Goal: Task Accomplishment & Management: Manage account settings

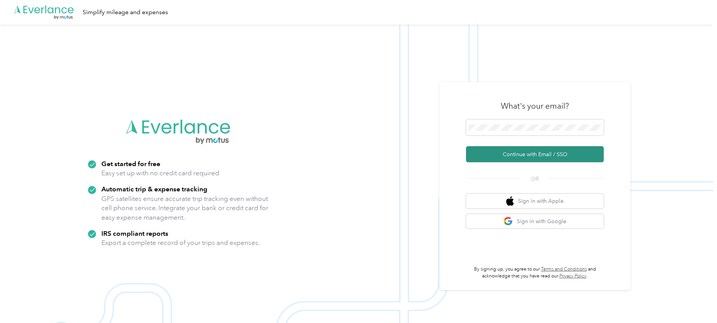
click at [533, 153] on button "Continue with Email / SSO" at bounding box center [535, 154] width 138 height 16
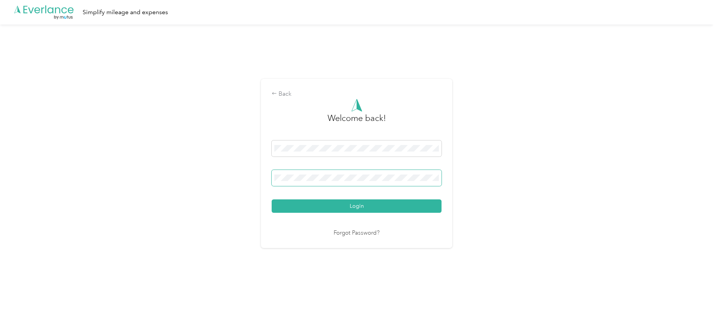
click at [272, 199] on button "Login" at bounding box center [357, 205] width 170 height 13
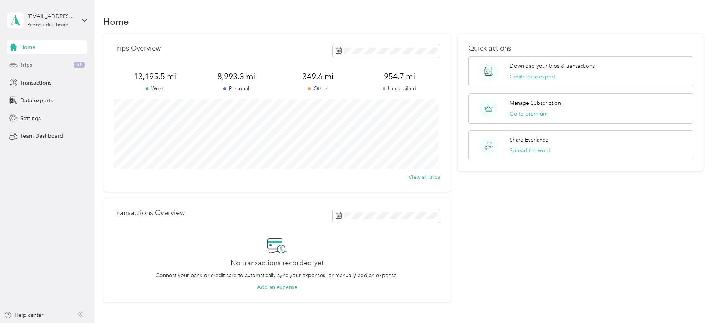
click at [44, 65] on div "Trips 61" at bounding box center [47, 65] width 80 height 14
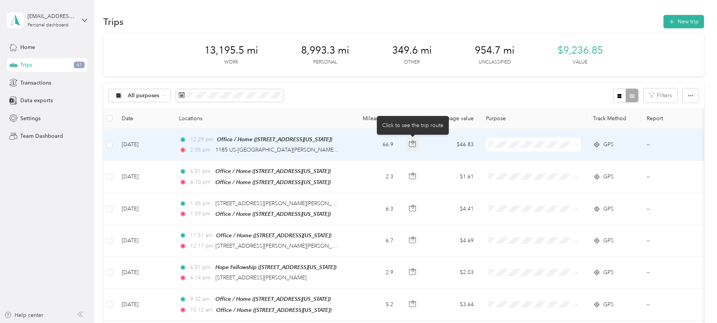
click at [411, 143] on icon "button" at bounding box center [412, 143] width 7 height 7
click at [522, 226] on span "LandTech" at bounding box center [540, 225] width 71 height 8
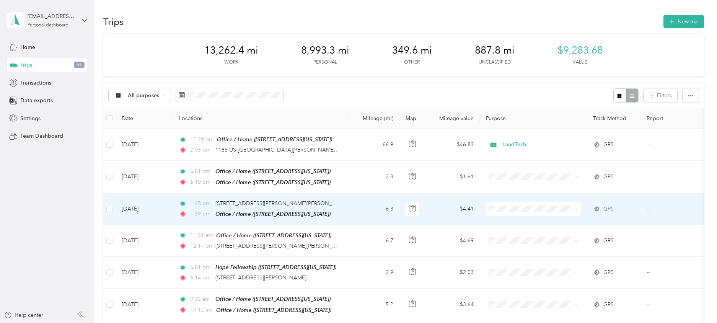
click at [513, 234] on span "Personal" at bounding box center [540, 233] width 71 height 8
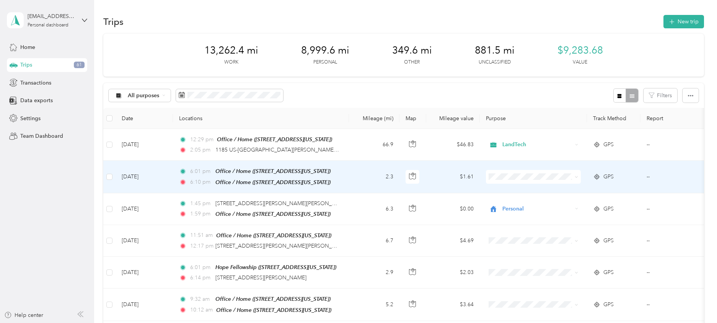
click at [512, 203] on span "Personal" at bounding box center [540, 204] width 71 height 8
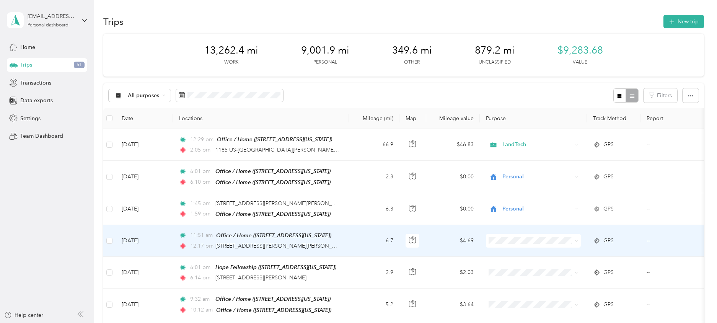
click at [516, 143] on span "Personal" at bounding box center [540, 144] width 71 height 8
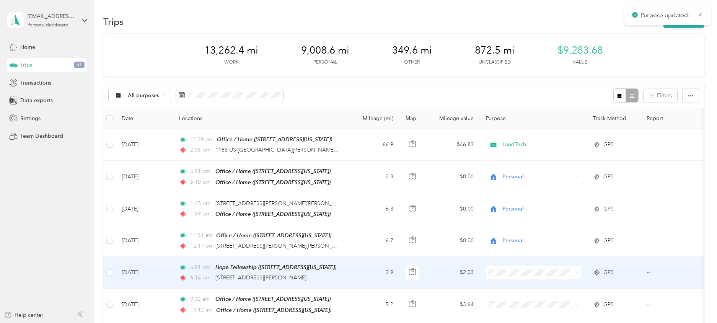
click at [507, 175] on span "Personal" at bounding box center [540, 176] width 71 height 8
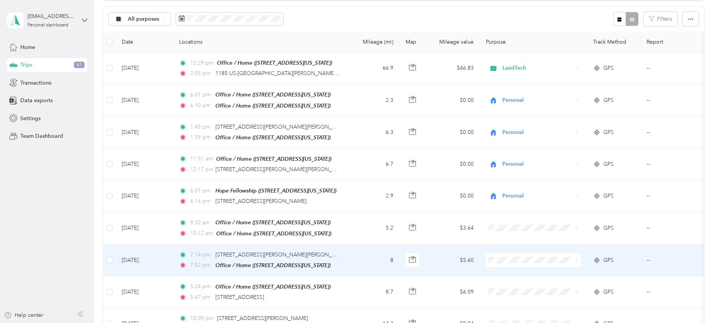
scroll to position [115, 0]
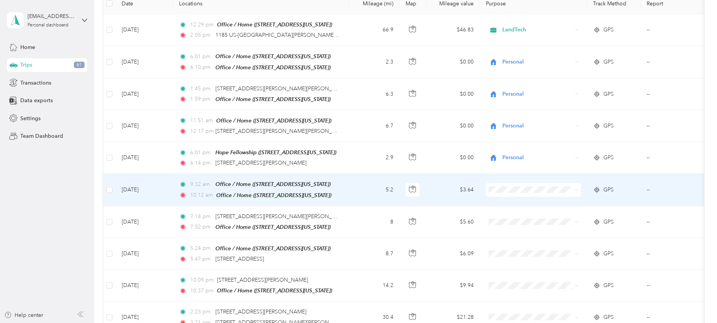
click at [510, 216] on li "Personal" at bounding box center [533, 214] width 95 height 13
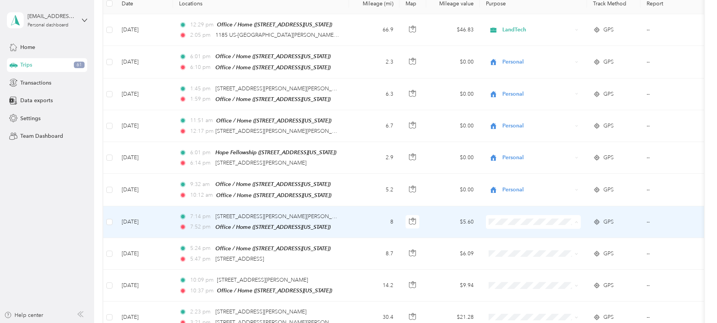
click at [517, 121] on span "Personal" at bounding box center [540, 124] width 71 height 8
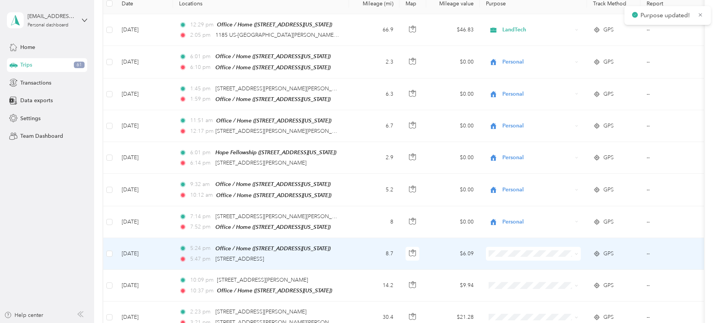
click at [514, 154] on span "Personal" at bounding box center [540, 155] width 71 height 8
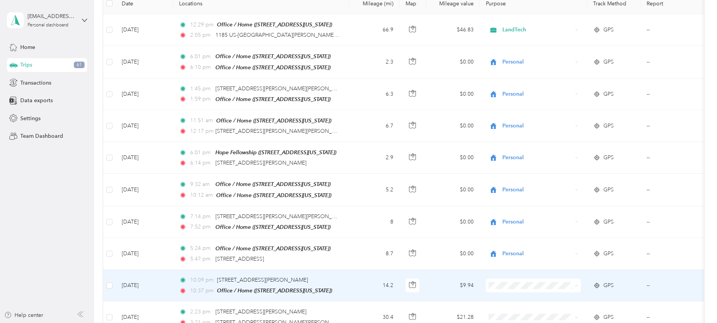
click at [519, 186] on span "Personal" at bounding box center [540, 187] width 71 height 8
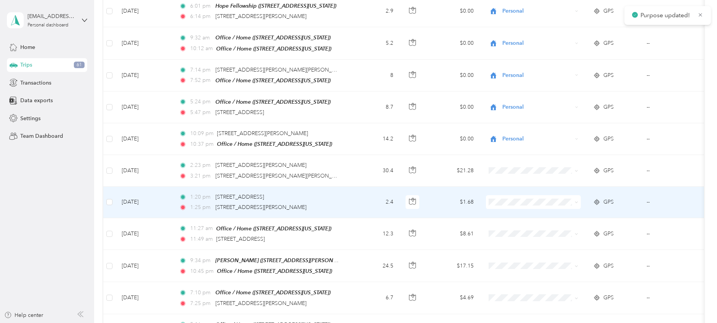
scroll to position [268, 0]
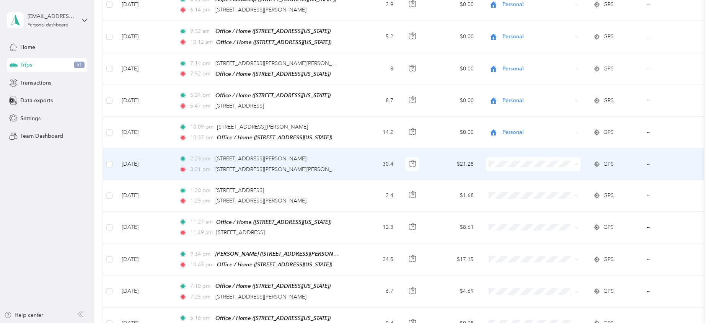
click at [512, 188] on li "Personal" at bounding box center [533, 187] width 95 height 13
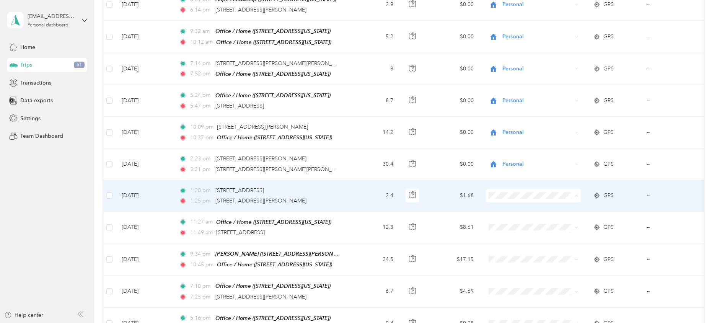
click at [508, 219] on span "Personal" at bounding box center [540, 219] width 71 height 8
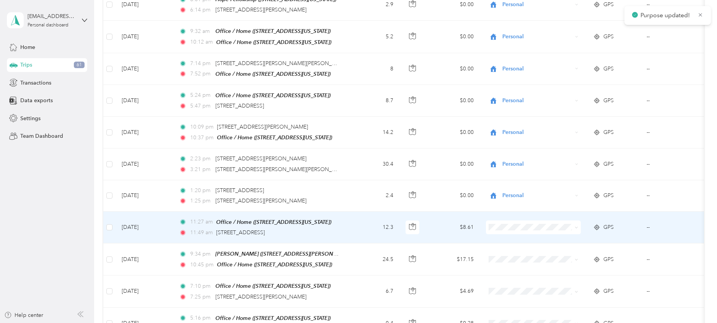
click at [519, 128] on span "Personal" at bounding box center [540, 125] width 71 height 8
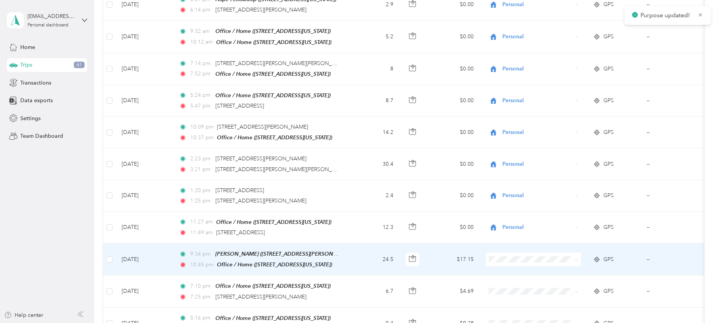
click at [514, 210] on span "LandTech" at bounding box center [540, 213] width 71 height 8
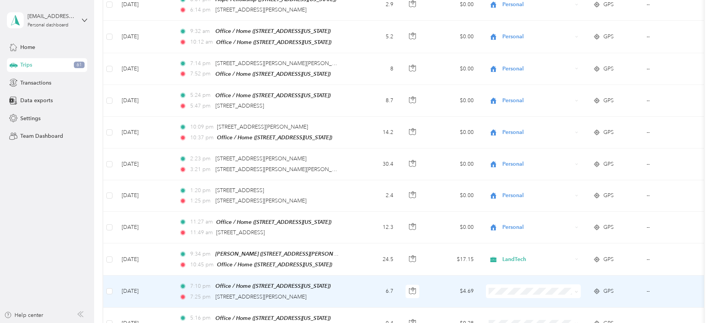
click at [518, 243] on span "LandTech" at bounding box center [540, 241] width 71 height 8
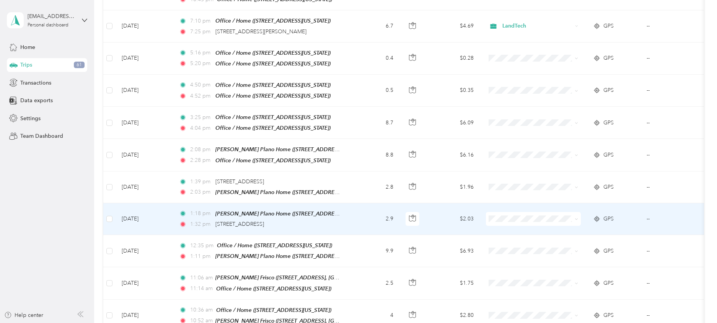
scroll to position [535, 0]
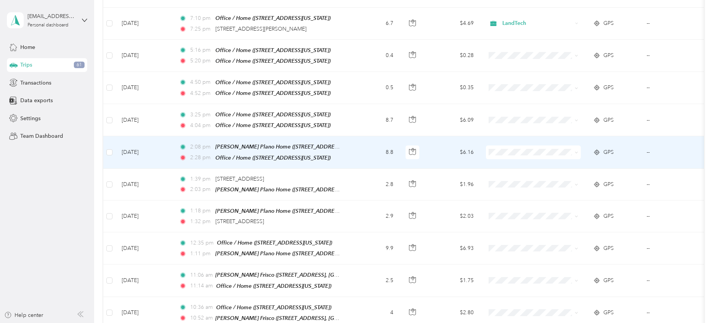
click at [511, 224] on span "LandTech" at bounding box center [540, 223] width 71 height 8
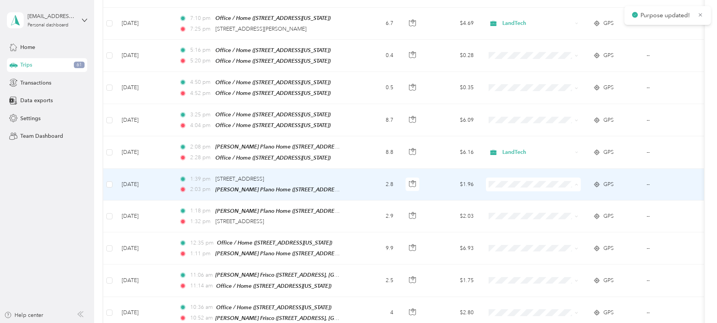
click at [515, 257] on span "LandTech" at bounding box center [540, 256] width 71 height 8
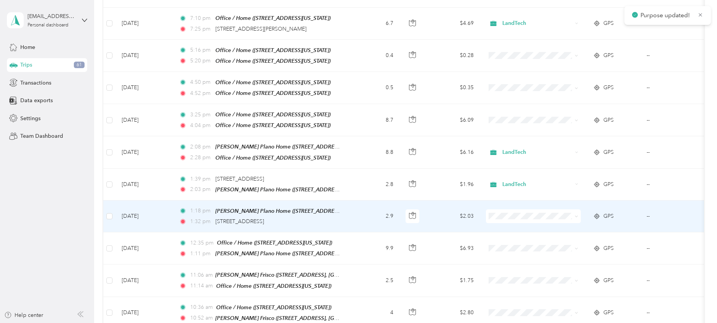
click at [515, 290] on li "LandTech" at bounding box center [533, 284] width 95 height 13
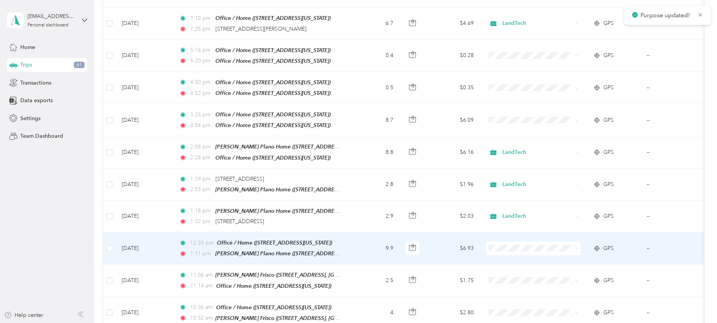
click at [513, 193] on span "LandTech" at bounding box center [540, 197] width 71 height 8
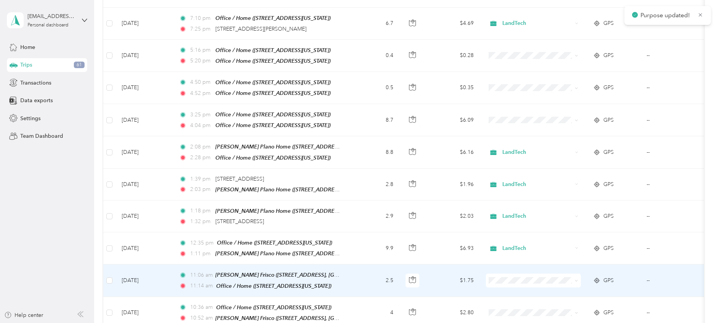
click at [511, 226] on span "LandTech" at bounding box center [540, 227] width 71 height 8
click at [507, 276] on span "LandTech" at bounding box center [537, 280] width 70 height 8
click at [518, 162] on span "Work" at bounding box center [540, 158] width 71 height 8
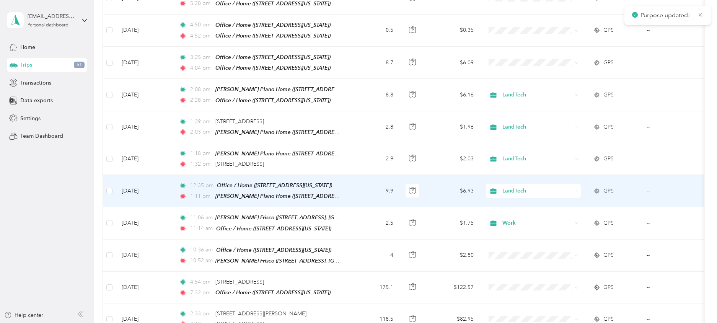
scroll to position [612, 0]
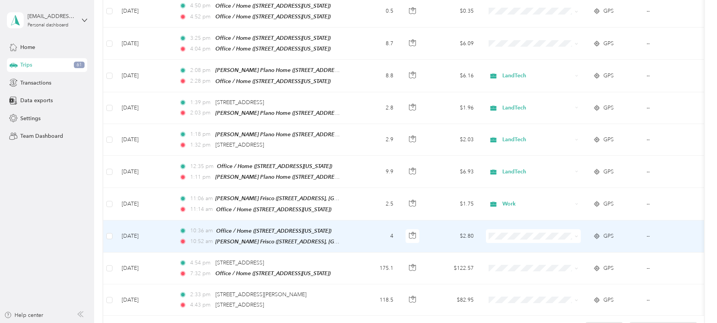
click at [514, 115] on span "Work" at bounding box center [540, 114] width 71 height 8
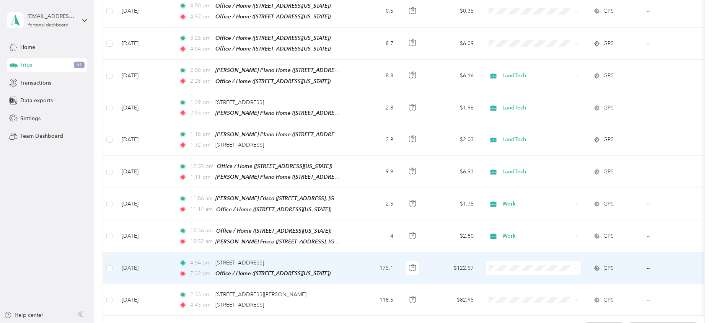
click at [513, 214] on span "LandTech" at bounding box center [540, 212] width 71 height 8
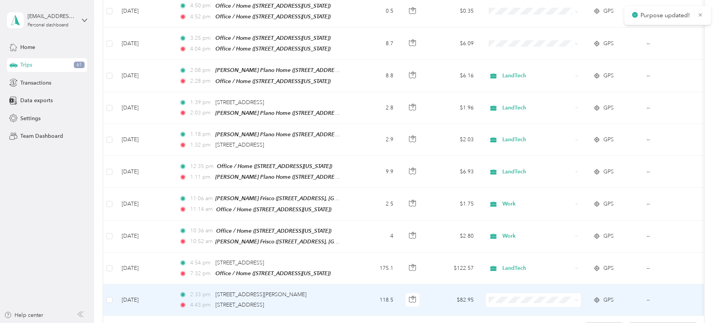
click at [514, 243] on span "LandTech" at bounding box center [540, 246] width 71 height 8
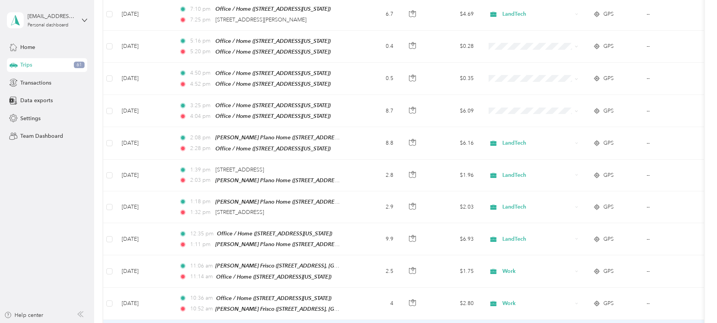
scroll to position [459, 0]
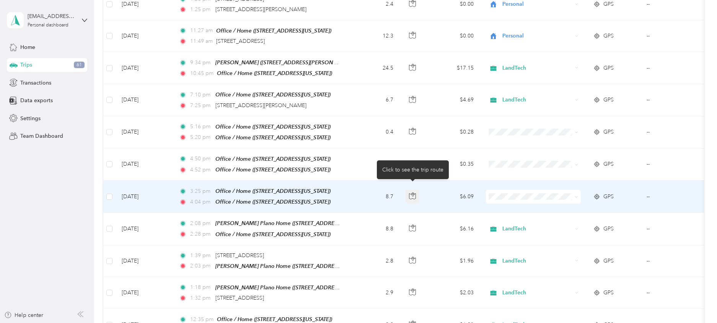
click at [412, 192] on icon "button" at bounding box center [413, 194] width 2 height 4
click at [431, 202] on td "$6.09" at bounding box center [453, 197] width 54 height 32
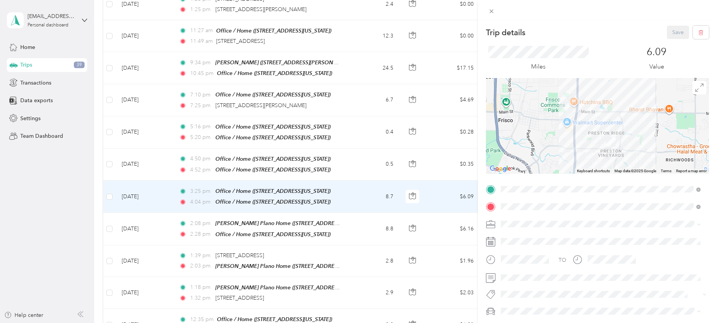
click at [587, 37] on div "Trip details Save" at bounding box center [597, 32] width 223 height 13
click at [490, 10] on icon at bounding box center [491, 12] width 4 height 4
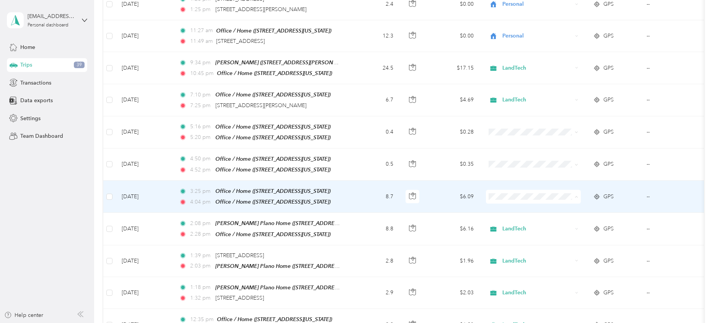
click at [516, 270] on span "LandTech" at bounding box center [540, 270] width 71 height 8
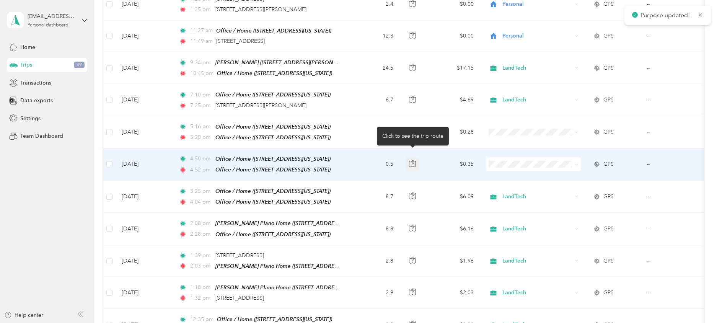
click at [413, 160] on icon "button" at bounding box center [412, 163] width 7 height 7
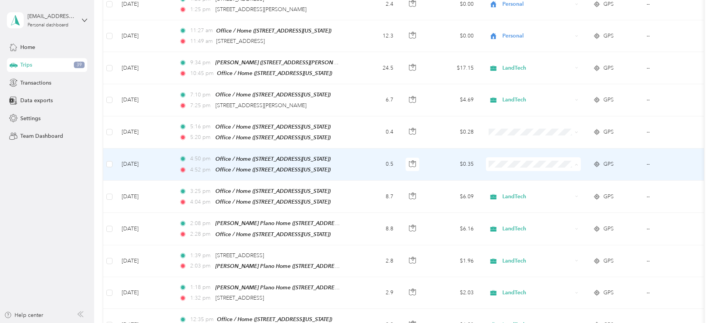
click at [512, 237] on span "LandTech" at bounding box center [540, 238] width 71 height 8
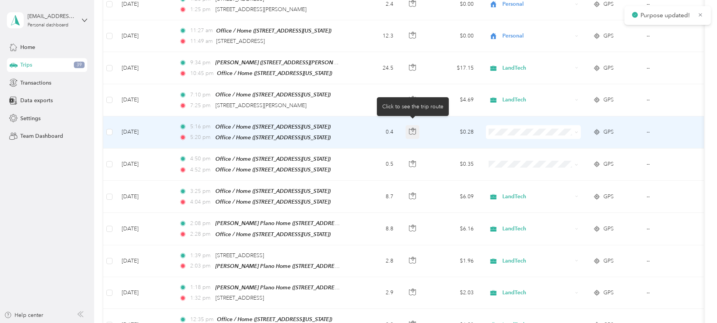
click at [412, 128] on icon "button" at bounding box center [412, 131] width 7 height 7
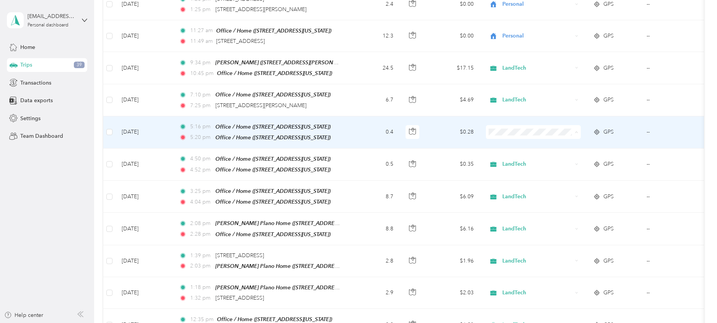
click at [517, 206] on span "LandTech" at bounding box center [540, 207] width 71 height 8
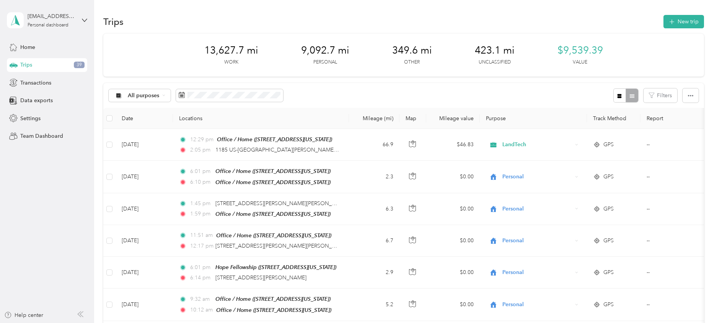
click at [43, 63] on div "Trips 39" at bounding box center [47, 65] width 80 height 14
click at [27, 65] on span "Trips" at bounding box center [26, 65] width 12 height 8
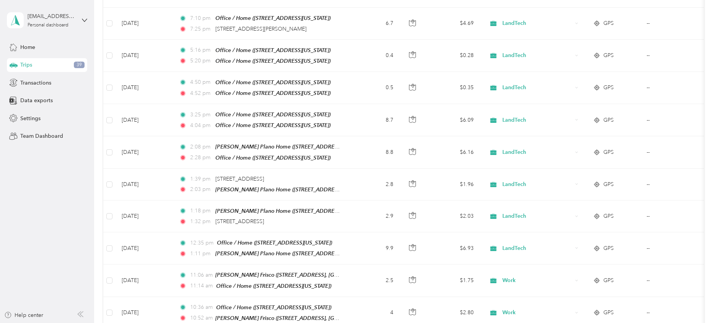
scroll to position [731, 0]
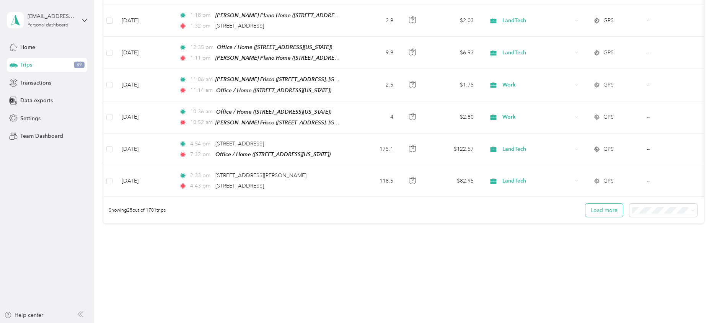
click at [604, 205] on button "Load more" at bounding box center [603, 209] width 37 height 13
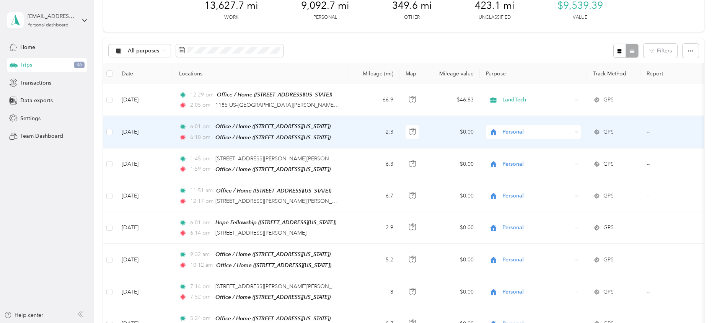
scroll to position [0, 0]
